Goal: Information Seeking & Learning: Understand process/instructions

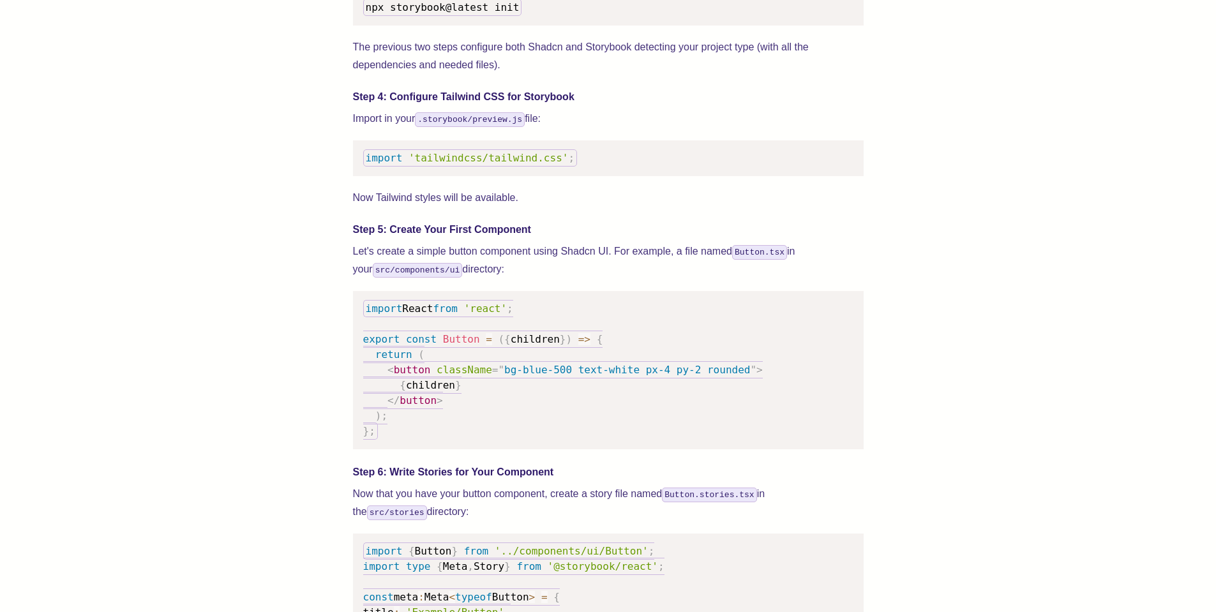
scroll to position [1609, 0]
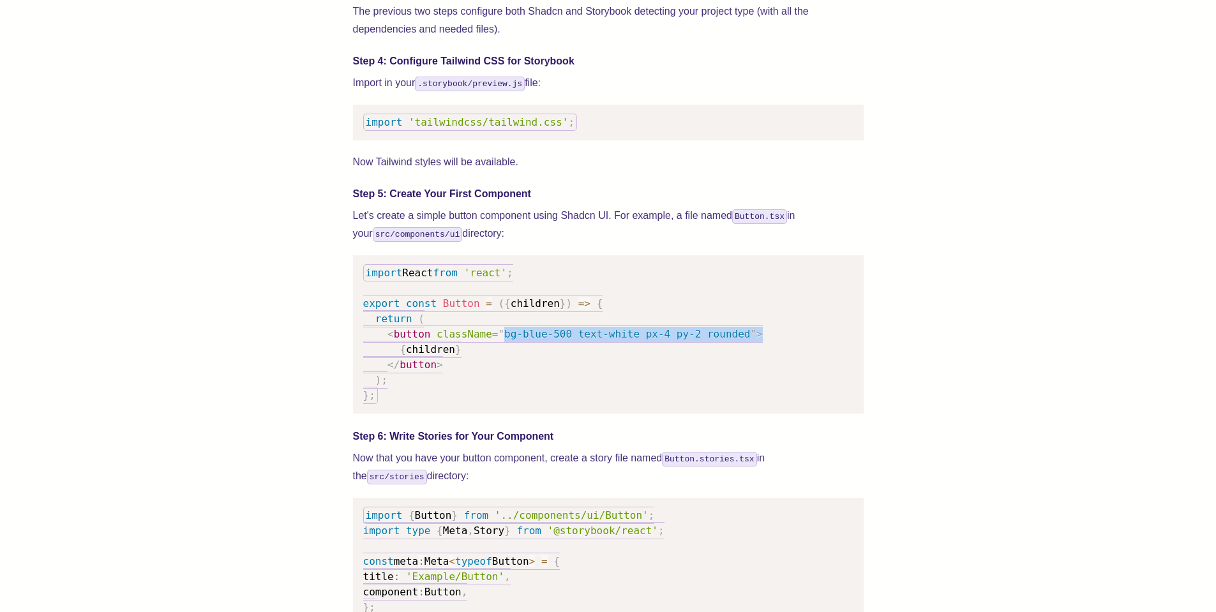
drag, startPoint x: 496, startPoint y: 354, endPoint x: 764, endPoint y: 342, distance: 268.4
click at [764, 342] on pre "import React from 'react' ; export const Button = ( { children } ) => { return …" at bounding box center [608, 334] width 511 height 158
click at [722, 370] on pre "import React from 'react' ; export const Button = ( { children } ) => { return …" at bounding box center [608, 334] width 511 height 158
drag, startPoint x: 496, startPoint y: 349, endPoint x: 725, endPoint y: 344, distance: 228.7
click at [725, 344] on code "import React from 'react' ; export const Button = ( { children } ) => { return …" at bounding box center [563, 334] width 400 height 140
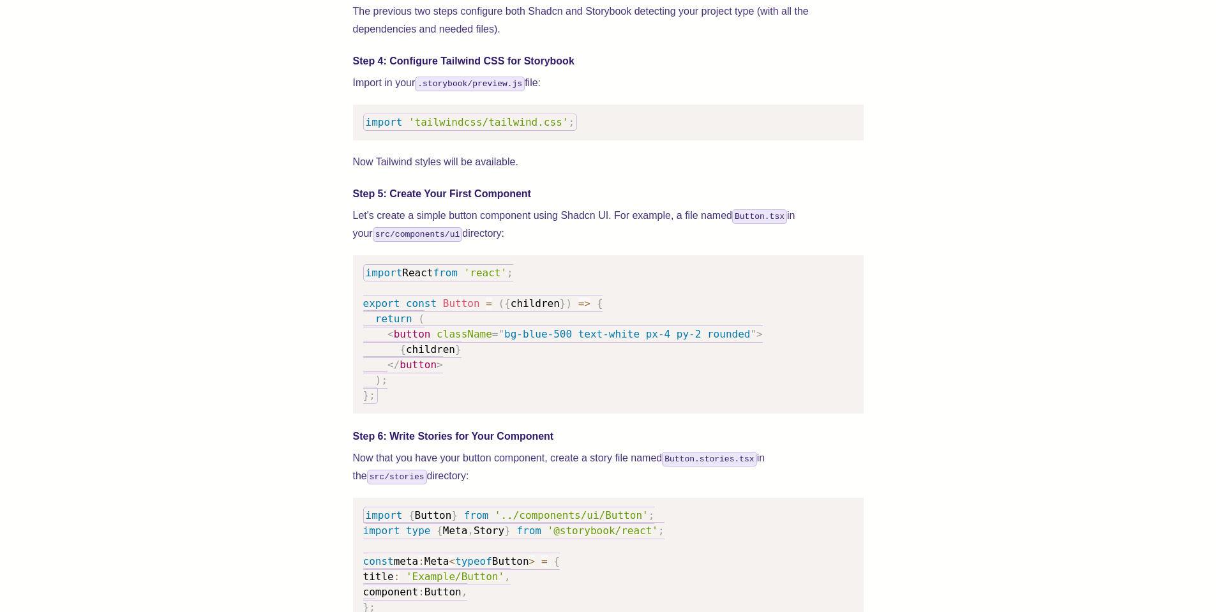
click at [696, 375] on pre "import React from 'react' ; export const Button = ( { children } ) => { return …" at bounding box center [608, 334] width 511 height 158
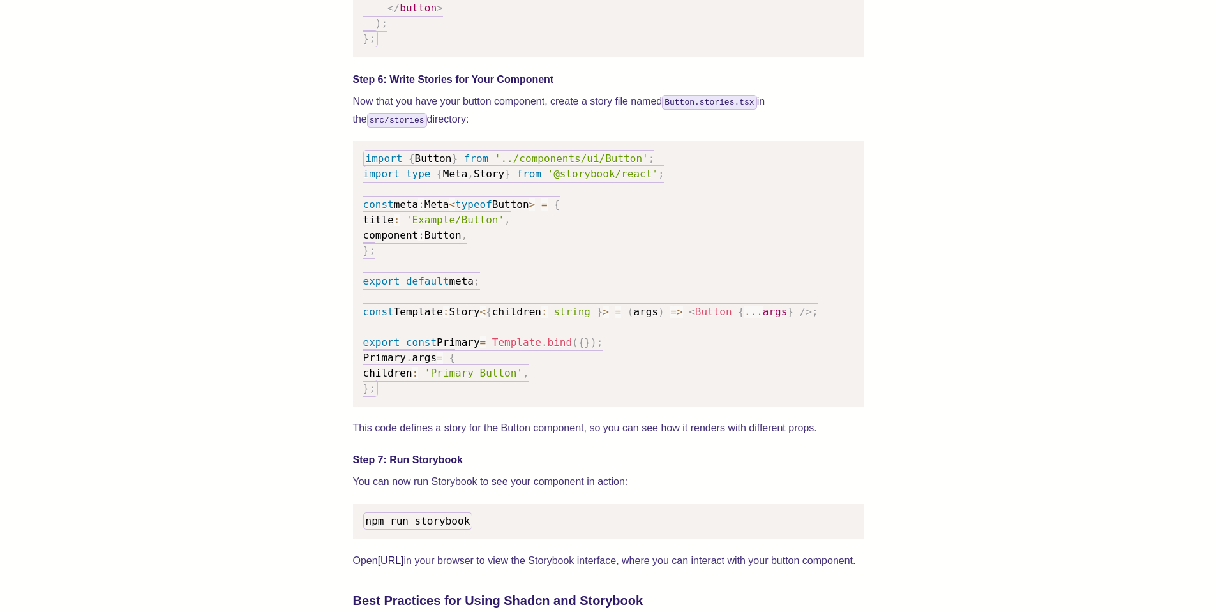
scroll to position [1992, 0]
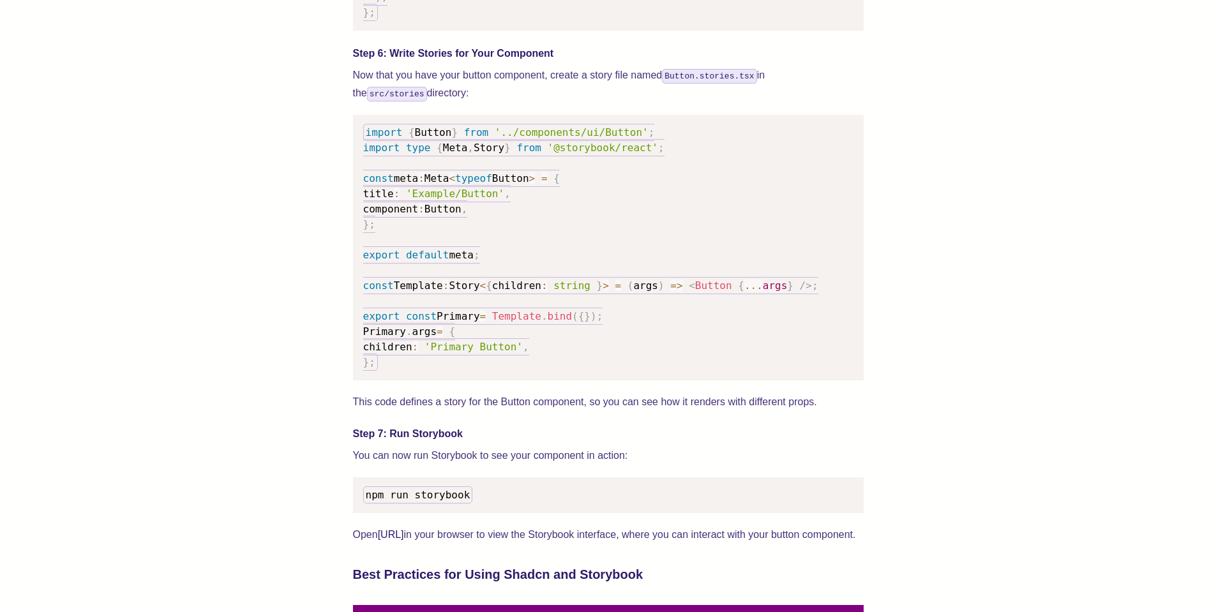
click at [404, 353] on span "children" at bounding box center [387, 347] width 49 height 12
click at [469, 353] on span "'Primary Button'" at bounding box center [474, 347] width 98 height 12
click at [530, 349] on pre "import { Button } from '../components/ui/Button' ; import type { Meta , Story }…" at bounding box center [608, 248] width 511 height 266
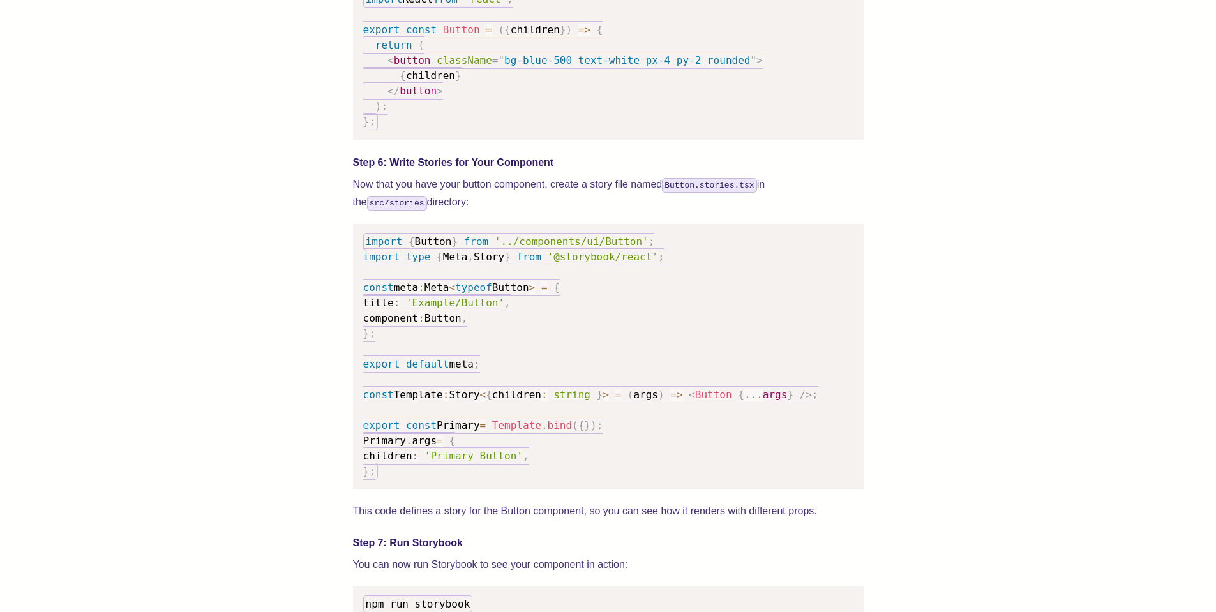
scroll to position [1762, 0]
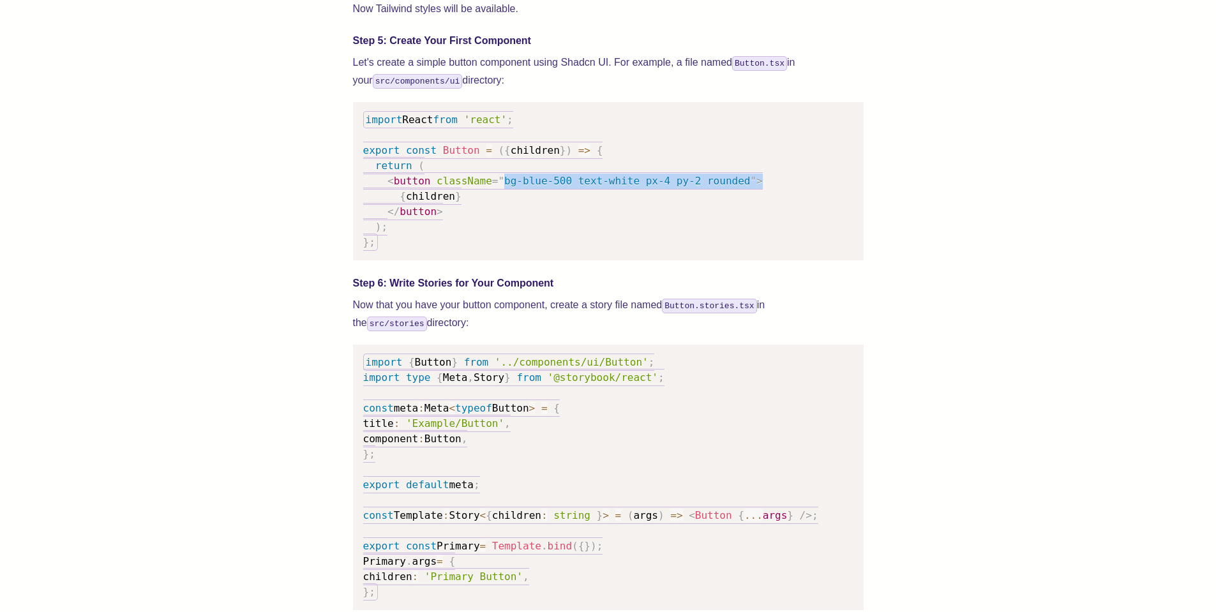
drag, startPoint x: 527, startPoint y: 194, endPoint x: 733, endPoint y: 204, distance: 205.8
click at [733, 204] on code "import React from 'react' ; export const Button = ( { children } ) => { return …" at bounding box center [563, 181] width 400 height 140
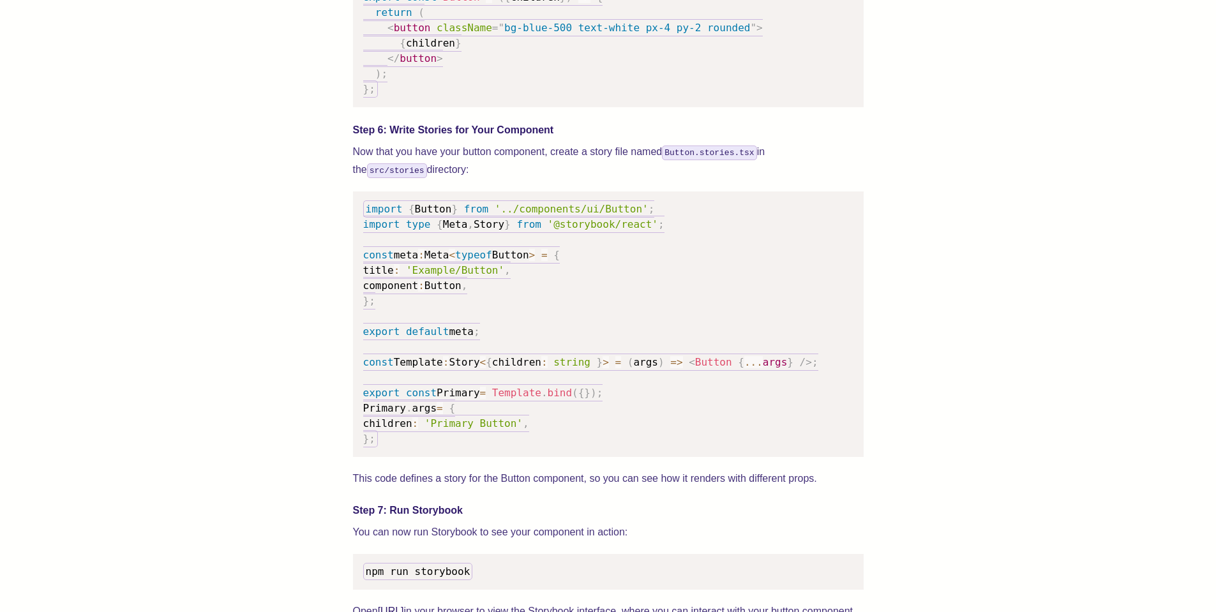
click at [391, 414] on span "Primary" at bounding box center [384, 408] width 43 height 12
click at [453, 399] on span "Primary" at bounding box center [458, 393] width 43 height 12
click at [513, 399] on span "Template" at bounding box center [516, 393] width 49 height 12
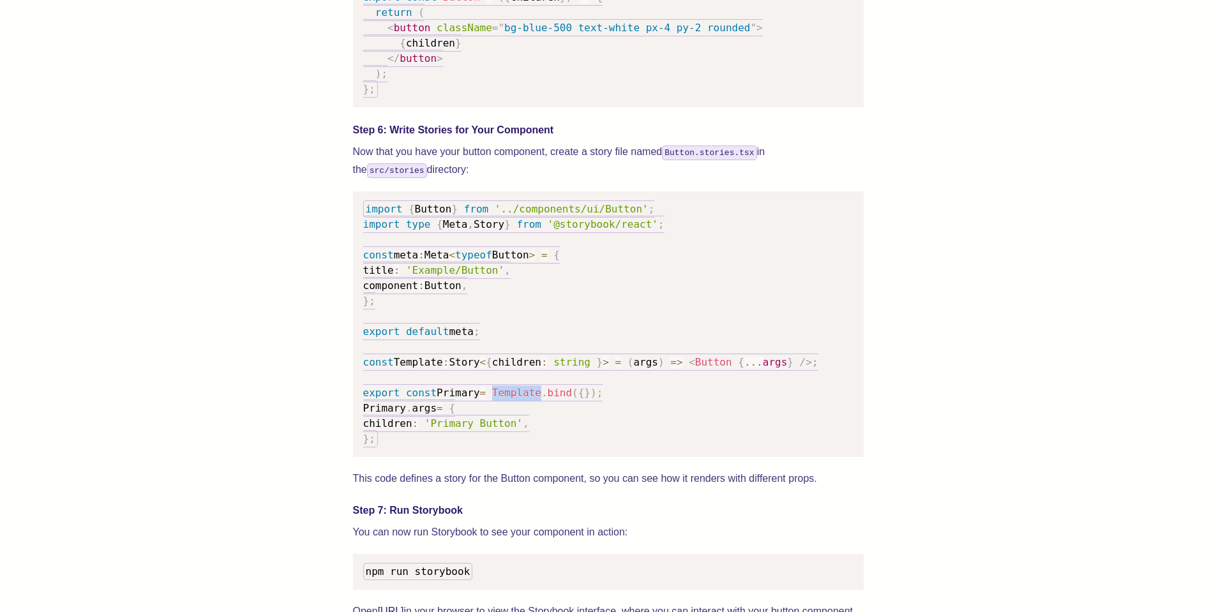
click at [513, 399] on span "Template" at bounding box center [516, 393] width 49 height 12
click at [550, 399] on span "bind" at bounding box center [560, 393] width 25 height 12
drag, startPoint x: 600, startPoint y: 410, endPoint x: 358, endPoint y: 401, distance: 242.2
click at [358, 401] on pre "import { Button } from '../components/ui/Button' ; import type { Meta , Story }…" at bounding box center [608, 325] width 511 height 266
click at [440, 338] on span "default" at bounding box center [427, 332] width 43 height 12
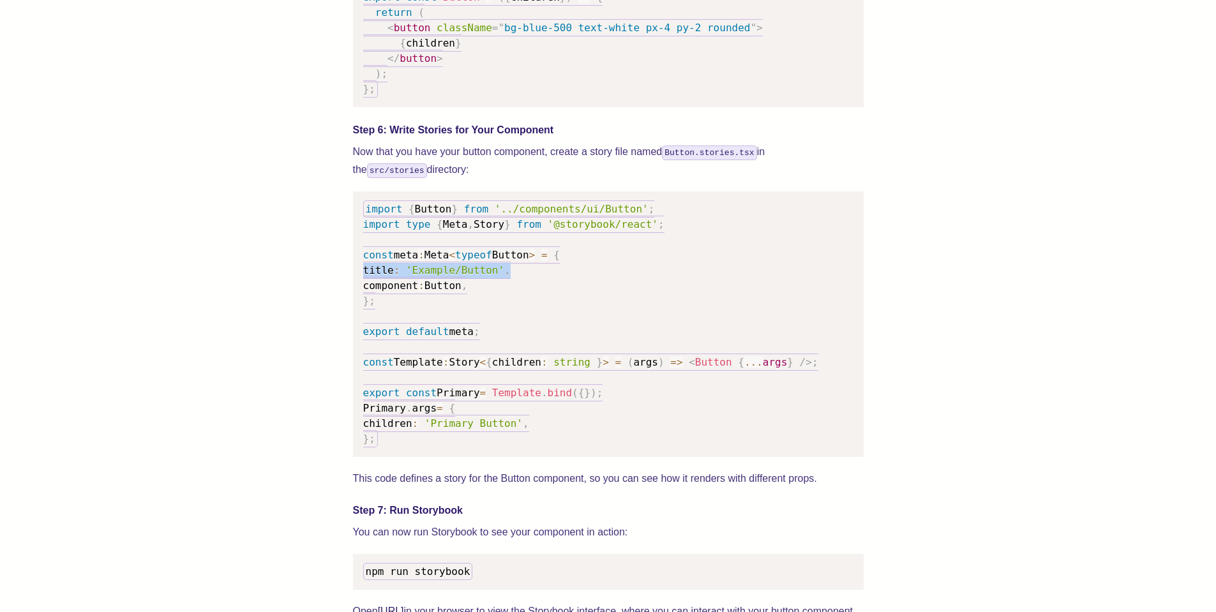
drag, startPoint x: 521, startPoint y: 282, endPoint x: 362, endPoint y: 285, distance: 159.0
click at [362, 285] on pre "import { Button } from '../components/ui/Button' ; import type { Meta , Story }…" at bounding box center [608, 325] width 511 height 266
click at [534, 290] on pre "import { Button } from '../components/ui/Button' ; import type { Meta , Story }…" at bounding box center [608, 325] width 511 height 266
